Goal: Transaction & Acquisition: Purchase product/service

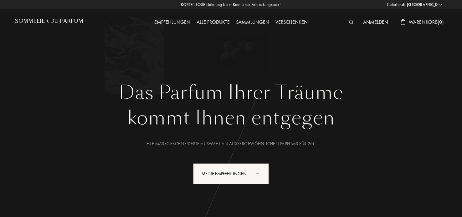
select select "DE"
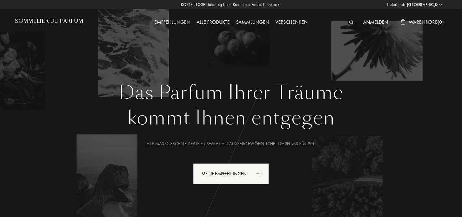
click at [205, 23] on div "Alle Produkte" at bounding box center [212, 22] width 39 height 8
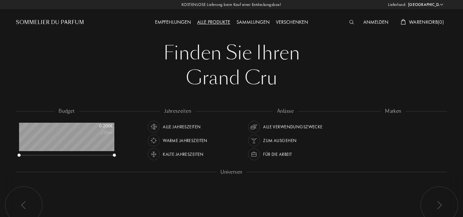
select select "DE"
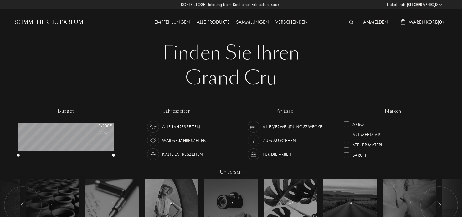
click at [178, 21] on div "Empfehlungen" at bounding box center [172, 22] width 42 height 8
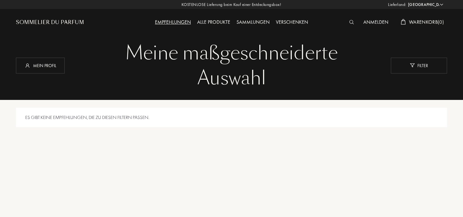
select select "DE"
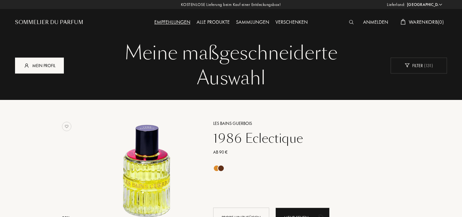
click at [53, 65] on div "Mein Profil" at bounding box center [39, 66] width 49 height 16
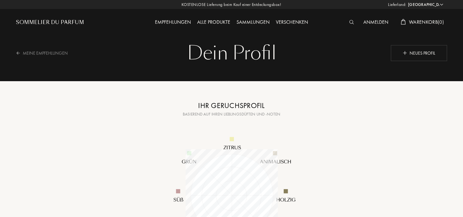
select select "DE"
click at [293, 21] on div "Verschenken" at bounding box center [291, 22] width 38 height 8
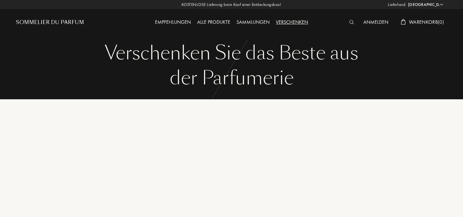
select select "DE"
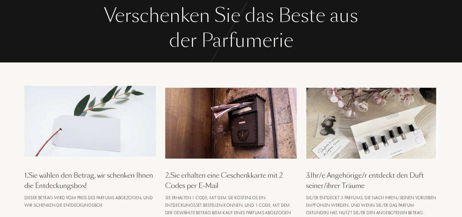
scroll to position [63, 0]
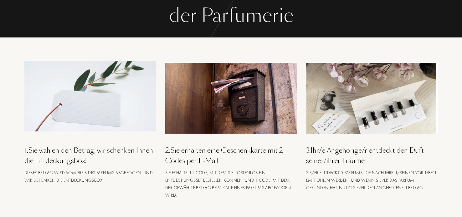
click at [346, 149] on div "3 . Ihr/e Angehörige/r entdeckt den Duft seiner/ihrer Träume" at bounding box center [371, 155] width 131 height 21
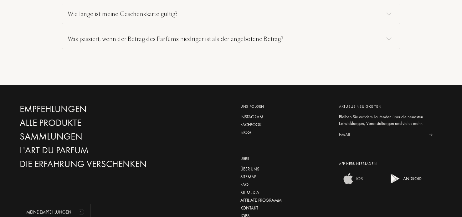
scroll to position [591, 0]
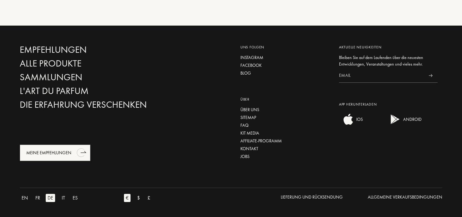
click at [80, 153] on icon "animation" at bounding box center [81, 153] width 8 height 9
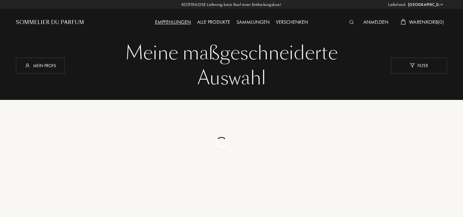
select select "DE"
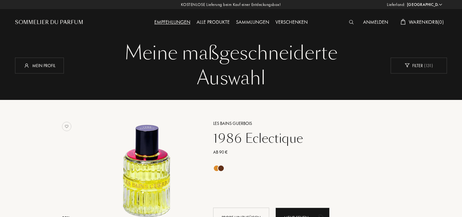
click at [350, 23] on img at bounding box center [351, 22] width 5 height 4
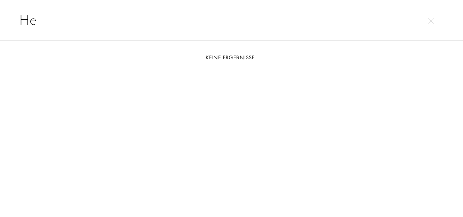
type input "H"
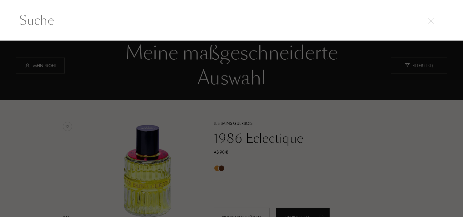
click at [418, 64] on div at bounding box center [231, 129] width 463 height 177
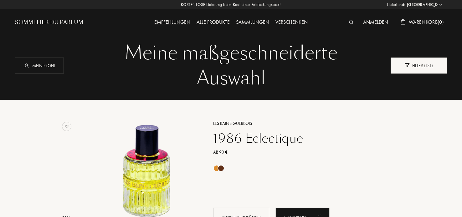
click at [409, 64] on img at bounding box center [406, 65] width 5 height 4
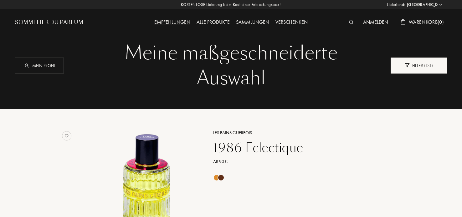
scroll to position [31, 131]
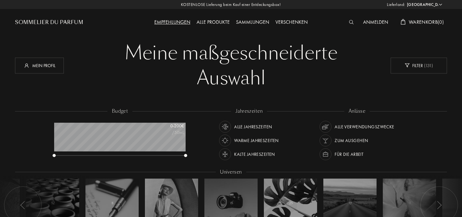
click at [367, 128] on div "Alle Verwendungszwecke" at bounding box center [363, 127] width 59 height 12
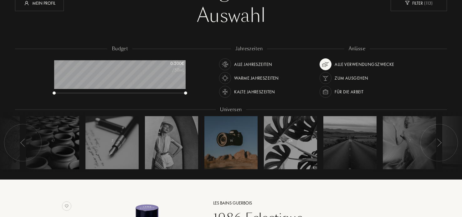
click at [220, 150] on div at bounding box center [230, 142] width 53 height 53
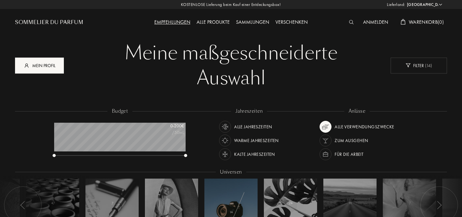
click at [38, 67] on div "Mein Profil" at bounding box center [39, 66] width 49 height 16
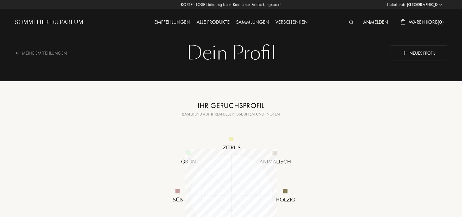
select select "DE"
click at [423, 51] on div "Neues Profil" at bounding box center [418, 53] width 56 height 16
click at [427, 51] on div "Neues Profil" at bounding box center [418, 53] width 56 height 16
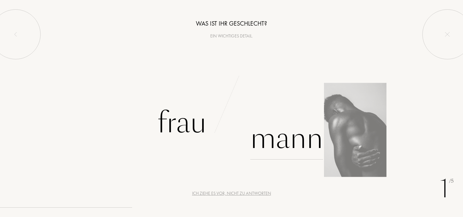
click at [284, 143] on div "Mann" at bounding box center [287, 139] width 73 height 42
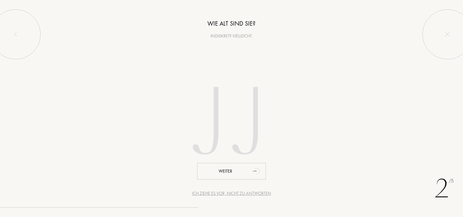
click at [223, 128] on input "number" at bounding box center [232, 124] width 178 height 127
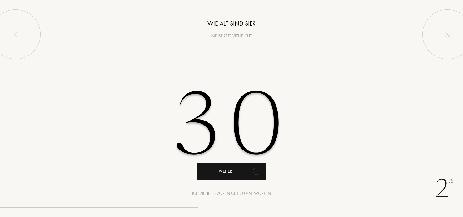
type input "30"
click at [215, 169] on div "Weiter" at bounding box center [231, 171] width 69 height 17
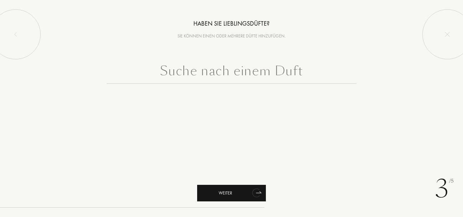
click at [233, 197] on div "Weiter" at bounding box center [231, 193] width 69 height 17
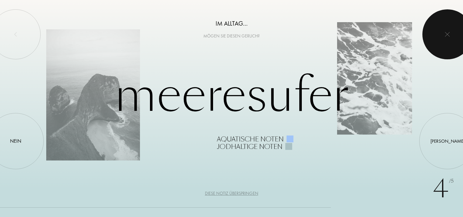
click at [447, 37] on div at bounding box center [448, 34] width 50 height 50
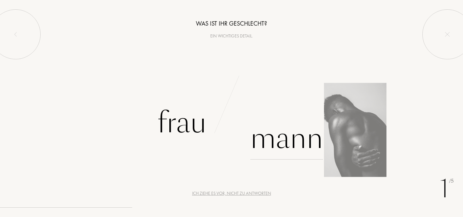
click at [286, 142] on div "Mann" at bounding box center [287, 139] width 73 height 42
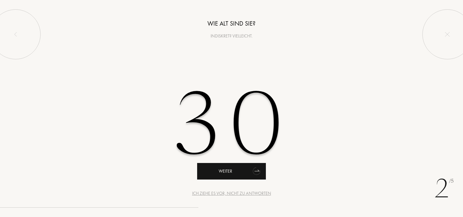
type input "30"
click at [227, 175] on div "Weiter" at bounding box center [231, 171] width 69 height 17
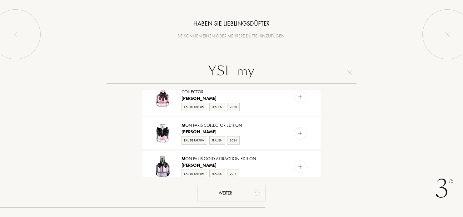
scroll to position [13, 0]
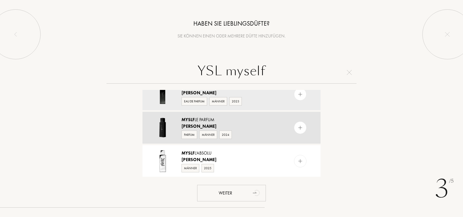
type input "YSL myself"
click at [209, 134] on div "Männer" at bounding box center [209, 135] width 18 height 8
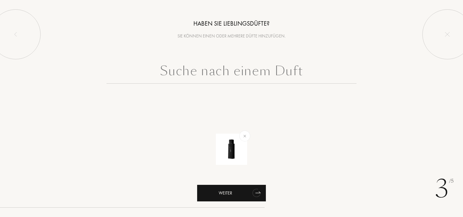
click at [239, 195] on div "Weiter" at bounding box center [231, 193] width 69 height 17
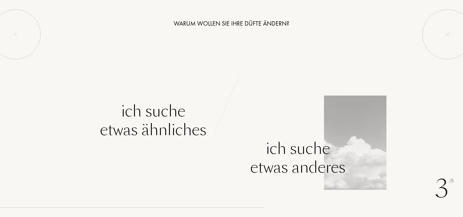
click at [296, 153] on div "Ich suche etwas anderes" at bounding box center [298, 158] width 95 height 38
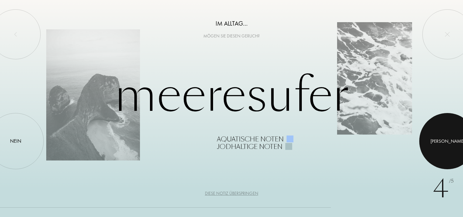
click at [443, 135] on div at bounding box center [448, 141] width 56 height 56
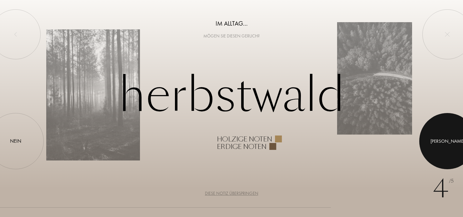
click at [427, 147] on div at bounding box center [448, 141] width 56 height 56
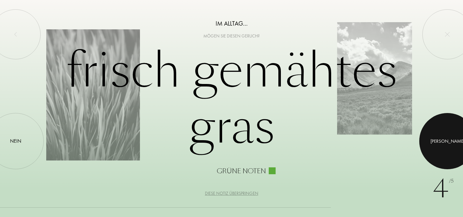
click at [427, 147] on div at bounding box center [448, 141] width 56 height 56
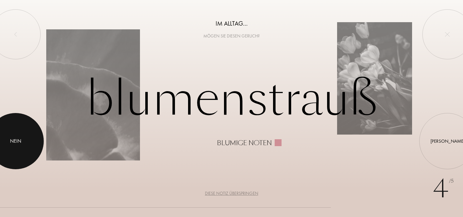
click at [15, 141] on div "Nein" at bounding box center [15, 142] width 11 height 8
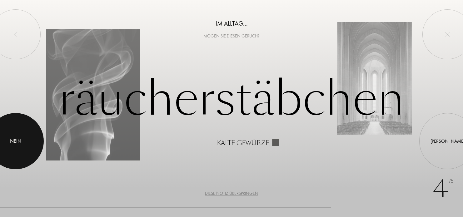
click at [17, 145] on div "Nein" at bounding box center [15, 142] width 11 height 8
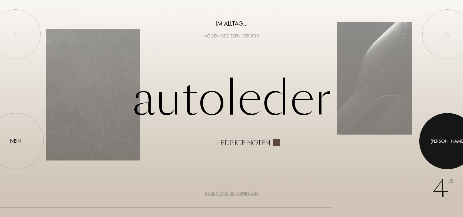
click at [438, 129] on div at bounding box center [448, 141] width 56 height 56
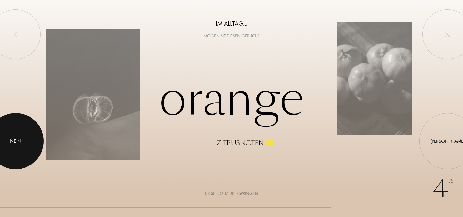
click at [12, 148] on div at bounding box center [15, 141] width 56 height 56
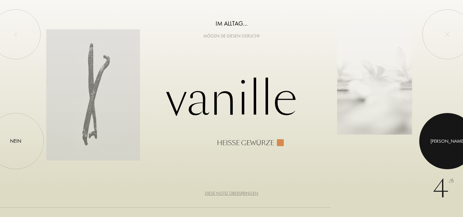
click at [449, 129] on div at bounding box center [448, 141] width 56 height 56
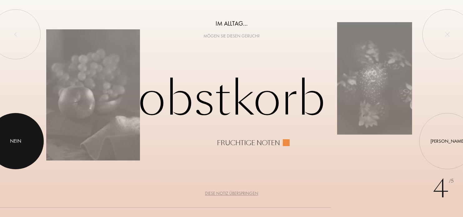
click at [17, 146] on div at bounding box center [15, 141] width 56 height 56
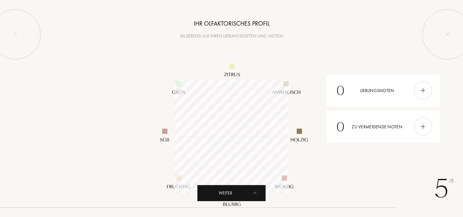
scroll to position [114, 114]
click at [234, 194] on div "Weiter" at bounding box center [231, 193] width 69 height 17
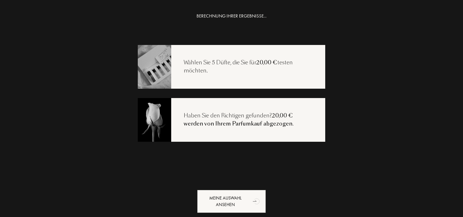
click at [228, 64] on div "Wählen Sie 5 Düfte, die Sie für 20,00 € testen möchten." at bounding box center [248, 67] width 154 height 16
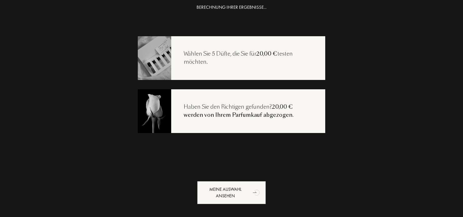
scroll to position [14, 0]
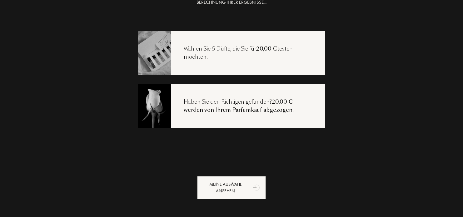
drag, startPoint x: 232, startPoint y: 60, endPoint x: 244, endPoint y: 64, distance: 12.6
click at [232, 60] on div "Wählen Sie 5 Düfte, die Sie für 20,00 € testen möchten." at bounding box center [248, 53] width 154 height 16
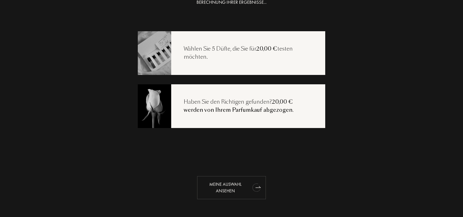
click at [226, 189] on div "Meine Auswahl ansehen" at bounding box center [231, 187] width 69 height 23
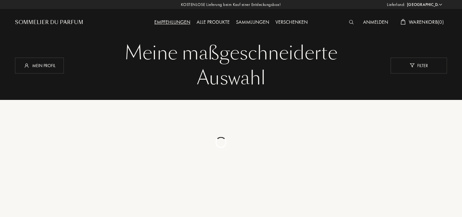
select select "DE"
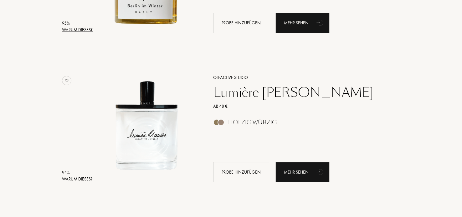
scroll to position [813, 0]
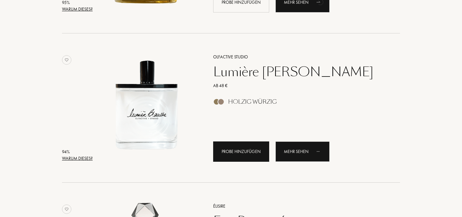
click at [253, 156] on div "Probe hinzufügen" at bounding box center [241, 152] width 56 height 20
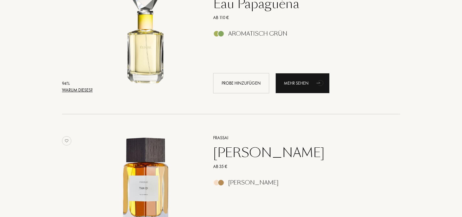
scroll to position [1063, 0]
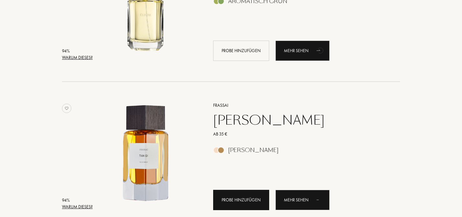
click at [242, 201] on div "Probe hinzufügen" at bounding box center [241, 200] width 56 height 20
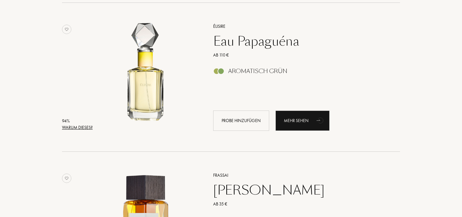
scroll to position [988, 0]
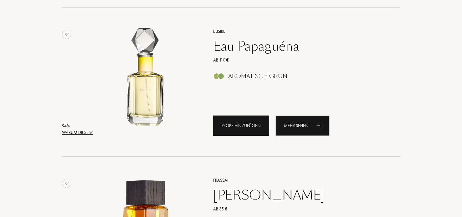
click at [234, 124] on div "Probe hinzufügen" at bounding box center [241, 126] width 56 height 20
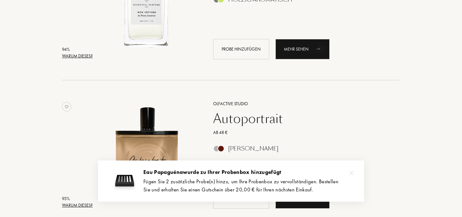
scroll to position [1489, 0]
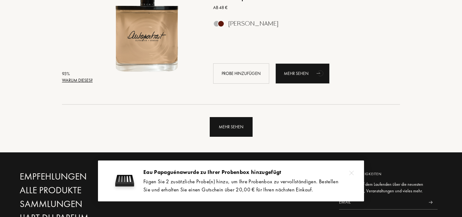
click at [234, 133] on div "Mehr sehen" at bounding box center [231, 127] width 43 height 20
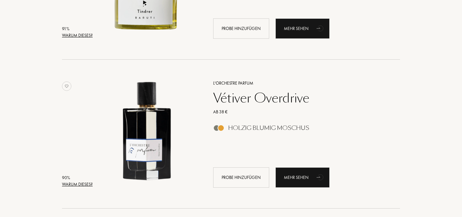
scroll to position [1833, 0]
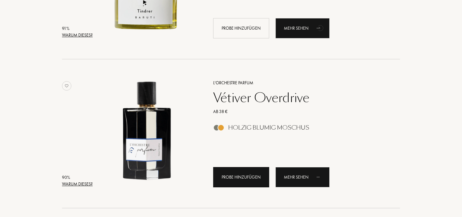
click at [251, 176] on div "Probe hinzufügen" at bounding box center [241, 177] width 56 height 20
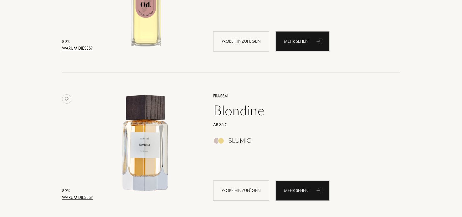
scroll to position [2990, 0]
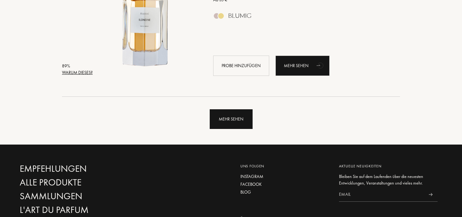
click at [242, 118] on div "Mehr sehen" at bounding box center [231, 119] width 43 height 20
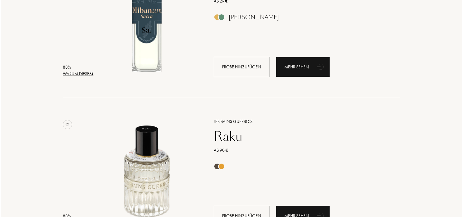
scroll to position [3928, 0]
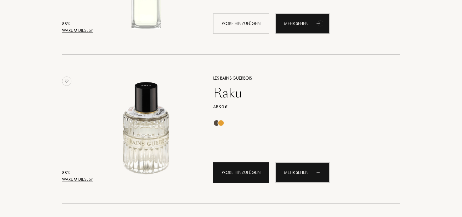
click at [252, 174] on div "Probe hinzufügen" at bounding box center [241, 173] width 56 height 20
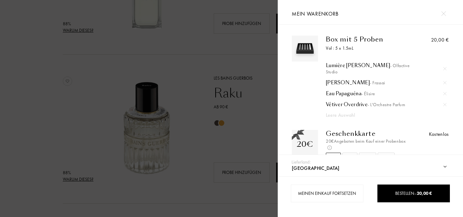
scroll to position [6, 0]
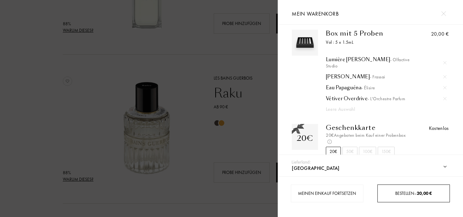
click at [410, 194] on div "Bestellen – 20,00 €" at bounding box center [414, 193] width 72 height 7
click at [420, 194] on span "20,00 €" at bounding box center [424, 194] width 15 height 6
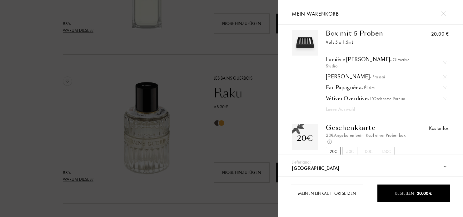
click at [445, 168] on select "Afghanistan Ägypten Albanien Algerien Amerikanische Jungferninseln Andorra Ango…" at bounding box center [376, 168] width 170 height 16
click at [291, 160] on select "Afghanistan Ägypten Albanien Algerien Amerikanische Jungferninseln Andorra Ango…" at bounding box center [376, 168] width 170 height 16
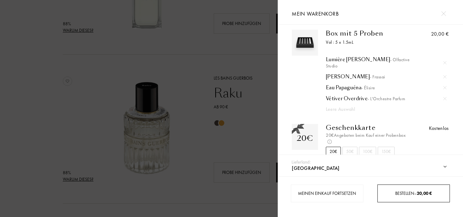
click at [424, 192] on span "20,00 €" at bounding box center [424, 194] width 15 height 6
click at [402, 193] on div "Bestellen – 20,00 €" at bounding box center [414, 193] width 72 height 7
click at [413, 193] on div "Bestellen – 20,00 €" at bounding box center [414, 193] width 72 height 7
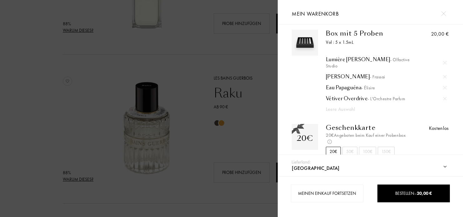
click at [334, 148] on div "20€" at bounding box center [333, 152] width 15 height 10
click at [351, 106] on div "Leere Auswahl" at bounding box center [380, 110] width 109 height 8
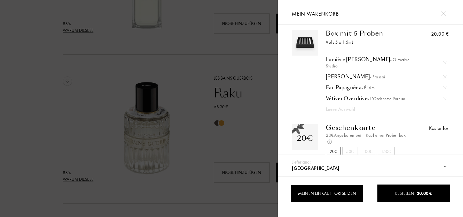
click at [312, 192] on div "Meinen Einkauf fortsetzen" at bounding box center [327, 194] width 73 height 18
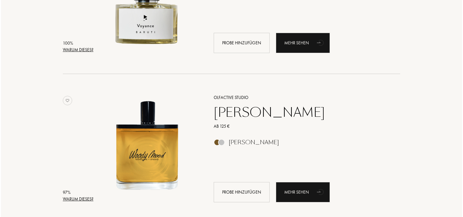
scroll to position [0, 0]
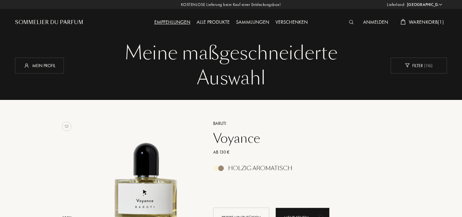
click at [418, 22] on span "Warenkorb ( 1 )" at bounding box center [425, 22] width 35 height 7
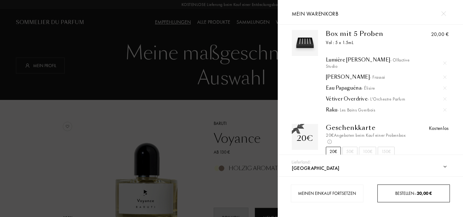
click at [403, 192] on span "Bestellen – 20,00 €" at bounding box center [414, 194] width 37 height 6
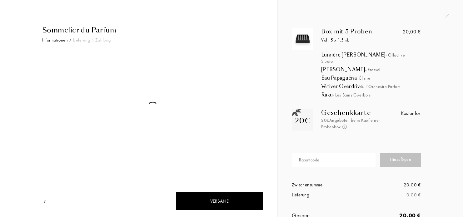
select select "DE"
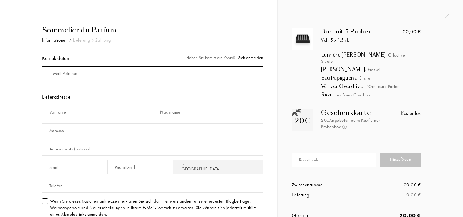
click at [103, 74] on input "mail" at bounding box center [152, 73] width 221 height 14
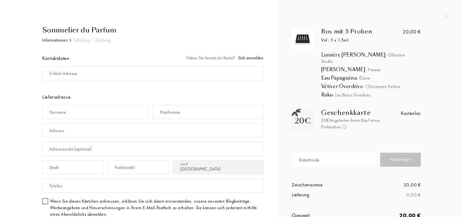
click at [257, 56] on span "Sich anmelden" at bounding box center [250, 58] width 25 height 6
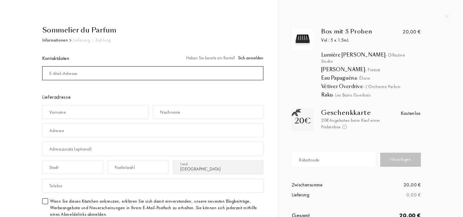
click at [78, 72] on input "mail" at bounding box center [152, 73] width 221 height 14
click at [78, 73] on input "mail" at bounding box center [152, 73] width 221 height 14
type input "[EMAIL_ADDRESS][DOMAIN_NAME]"
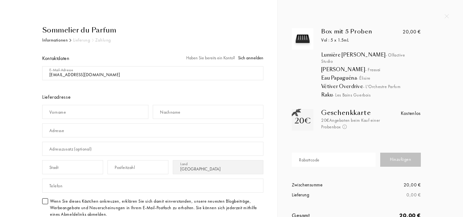
click at [59, 111] on div "Vorname" at bounding box center [57, 112] width 17 height 7
type input "Ina"
click at [173, 110] on div "Nachname" at bounding box center [170, 112] width 20 height 7
type input "Wille"
click at [160, 128] on input "text" at bounding box center [152, 131] width 221 height 14
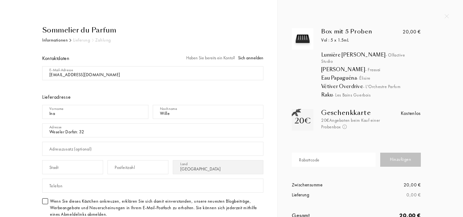
type input "Weseler Dorfstr. 32"
click at [88, 168] on input "text" at bounding box center [72, 167] width 61 height 14
type input "2"
type input "Undeloh"
click at [149, 164] on input "text" at bounding box center [138, 167] width 61 height 14
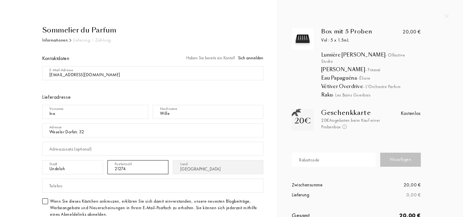
type input "21274"
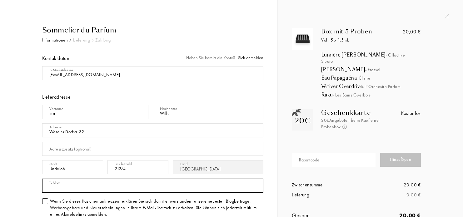
click at [96, 188] on input "text" at bounding box center [152, 186] width 221 height 14
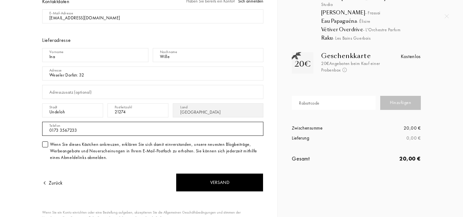
scroll to position [63, 0]
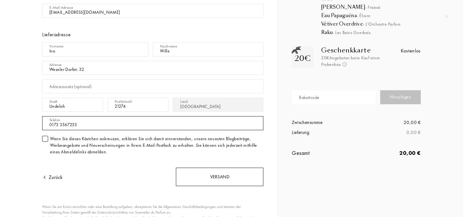
type input "0173 3567233"
click at [231, 179] on div "Versand" at bounding box center [220, 177] width 88 height 18
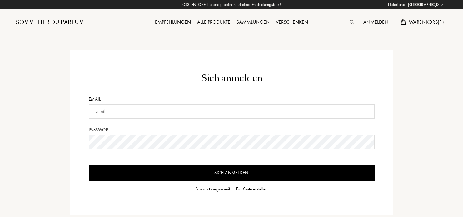
select select "DE"
click at [367, 114] on icon at bounding box center [365, 112] width 7 height 8
click at [366, 113] on icon at bounding box center [365, 111] width 3 height 4
drag, startPoint x: 415, startPoint y: 107, endPoint x: 410, endPoint y: 109, distance: 5.6
click at [416, 107] on div "Sich anmelden Email Passwort Sich anmelden Passwort vergessen? Ein Konto erstel…" at bounding box center [230, 132] width 441 height 165
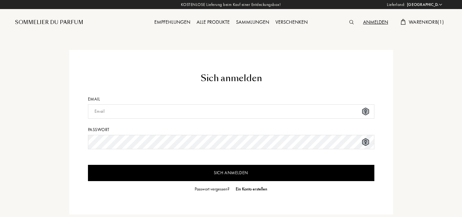
click at [218, 113] on input "text" at bounding box center [231, 111] width 286 height 14
type input "[EMAIL_ADDRESS][DOMAIN_NAME]"
click at [261, 172] on input "Sich anmelden" at bounding box center [231, 173] width 286 height 16
click at [367, 143] on icon at bounding box center [365, 143] width 7 height 8
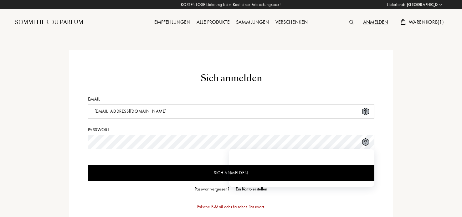
click at [426, 118] on div "Sich anmelden Email [EMAIL_ADDRESS][DOMAIN_NAME] Passwort Sich anmelden Passwor…" at bounding box center [230, 144] width 441 height 189
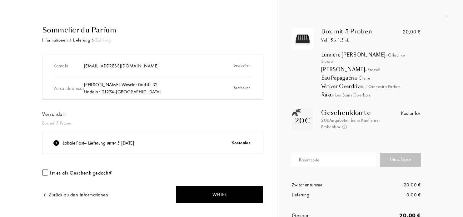
click at [44, 174] on div at bounding box center [45, 173] width 6 height 6
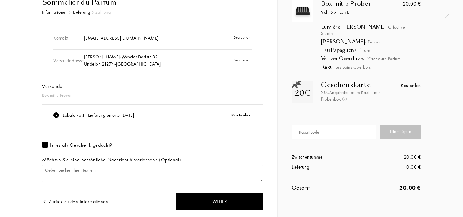
scroll to position [48, 0]
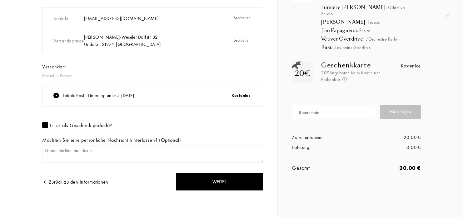
click at [45, 124] on div at bounding box center [45, 125] width 6 height 6
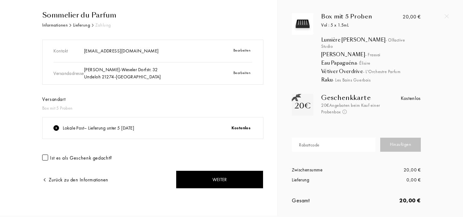
scroll to position [13, 0]
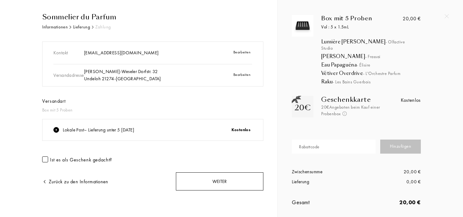
click at [188, 183] on div "Weiter" at bounding box center [220, 182] width 88 height 18
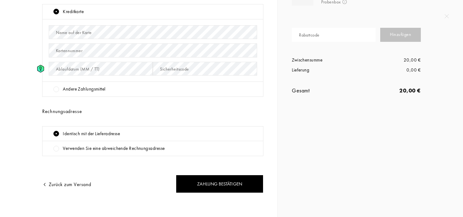
scroll to position [63, 0]
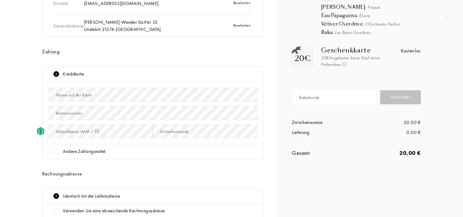
click at [57, 151] on div at bounding box center [56, 152] width 6 height 6
